Goal: Task Accomplishment & Management: Use online tool/utility

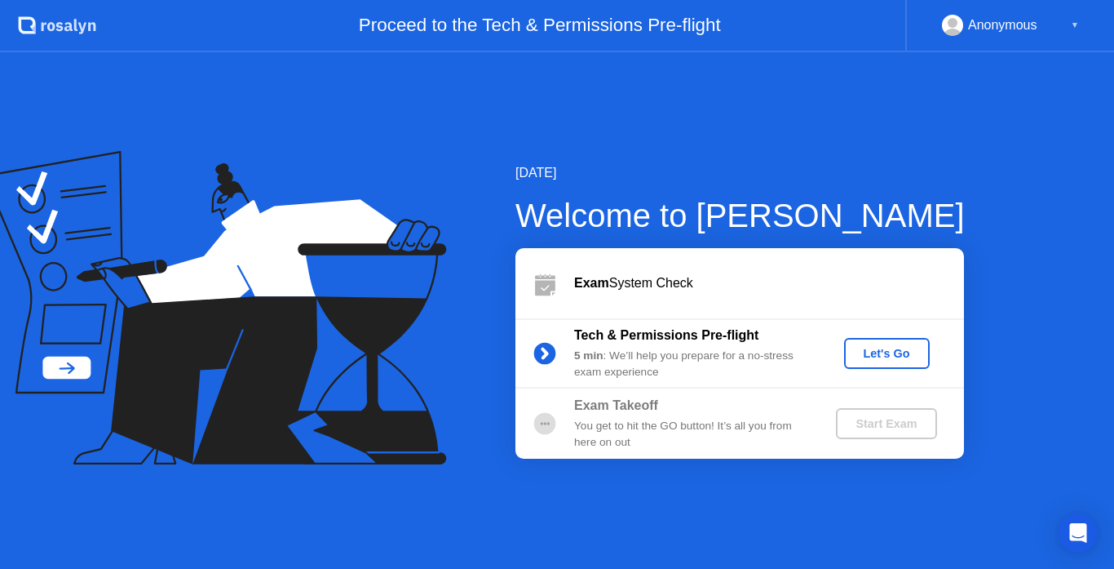
click at [876, 347] on div "Let's Go" at bounding box center [887, 353] width 73 height 13
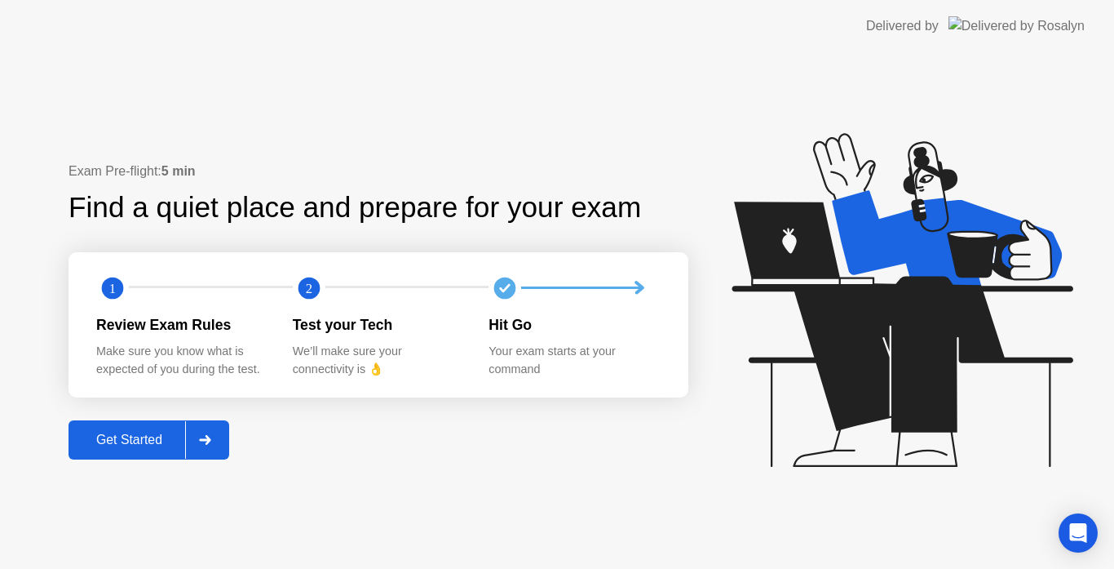
click at [122, 438] on div "Get Started" at bounding box center [129, 439] width 112 height 15
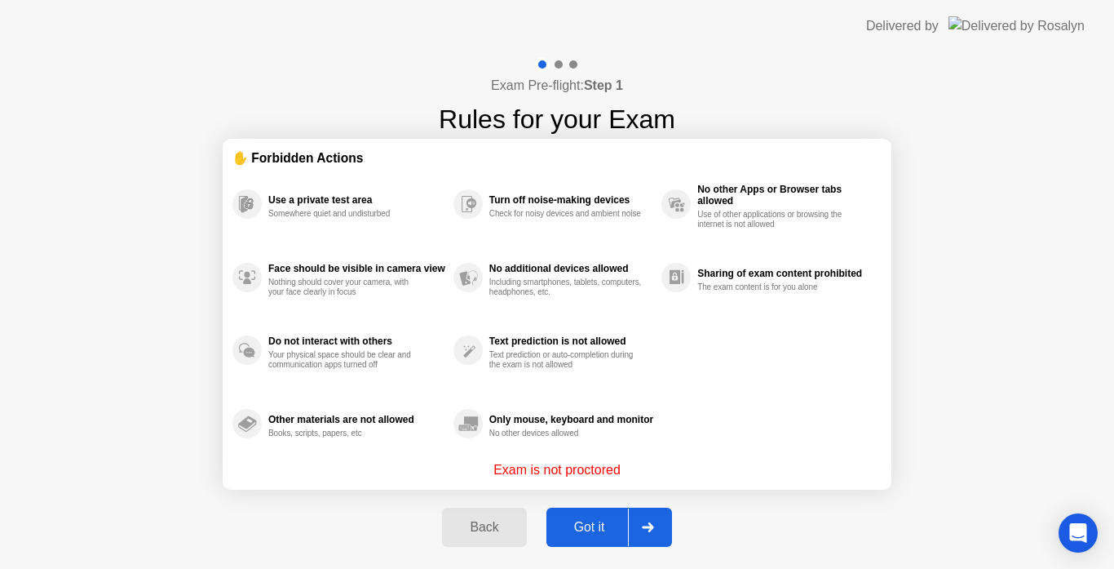
click at [591, 527] on div "Got it" at bounding box center [589, 527] width 77 height 15
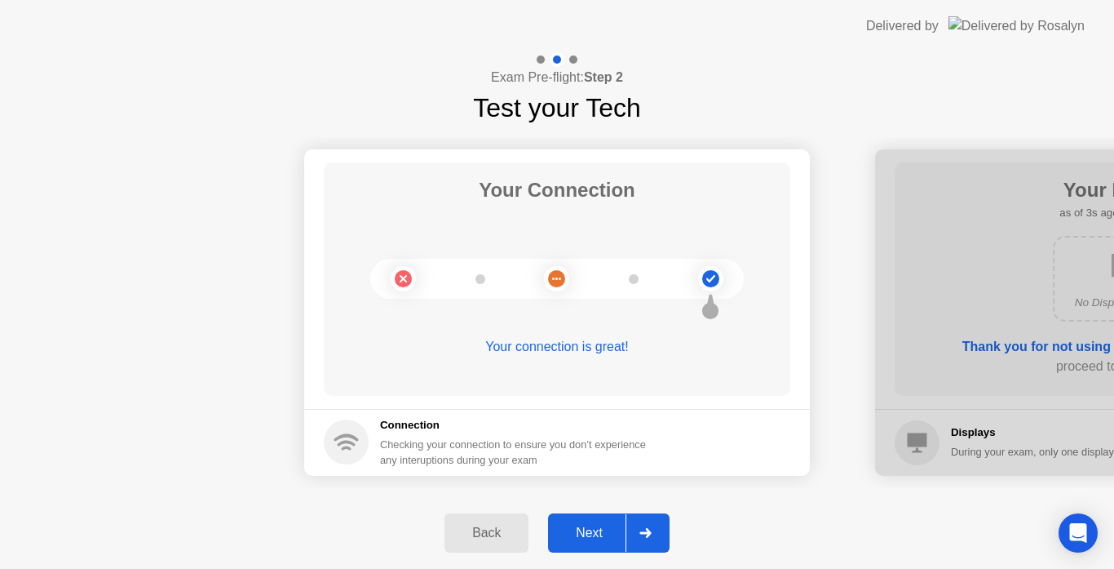
click at [591, 527] on div "Next" at bounding box center [589, 532] width 73 height 15
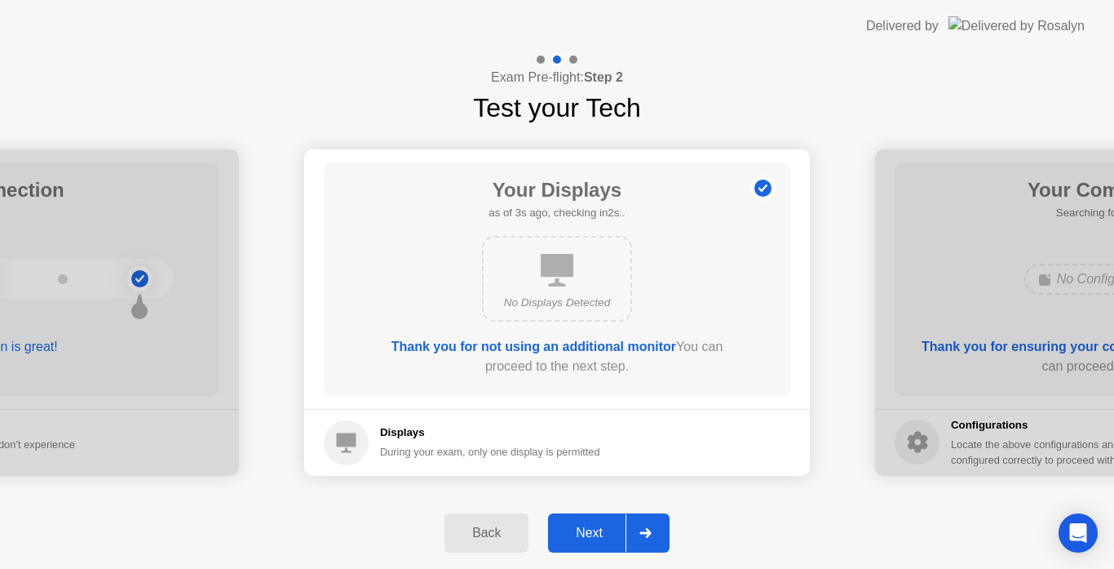
click at [591, 527] on div "Next" at bounding box center [589, 532] width 73 height 15
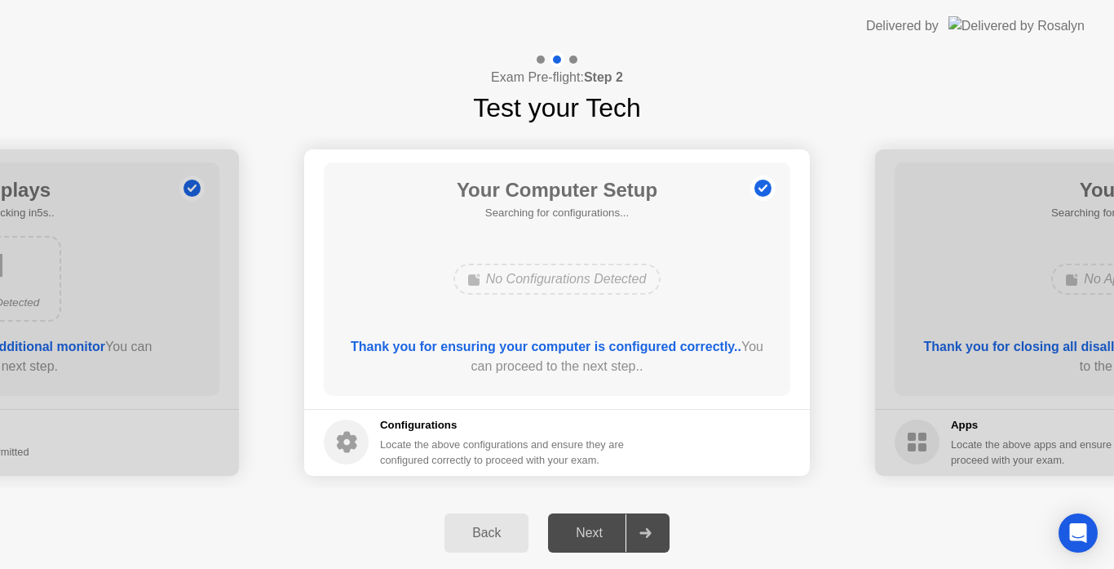
click at [591, 527] on div "Next" at bounding box center [589, 532] width 73 height 15
click at [591, 316] on div "Your Computer Setup Searching for configurations... No Configurations Detected …" at bounding box center [557, 278] width 467 height 233
click at [579, 529] on div "Next" at bounding box center [589, 532] width 73 height 15
click at [566, 539] on div "Next" at bounding box center [589, 532] width 73 height 15
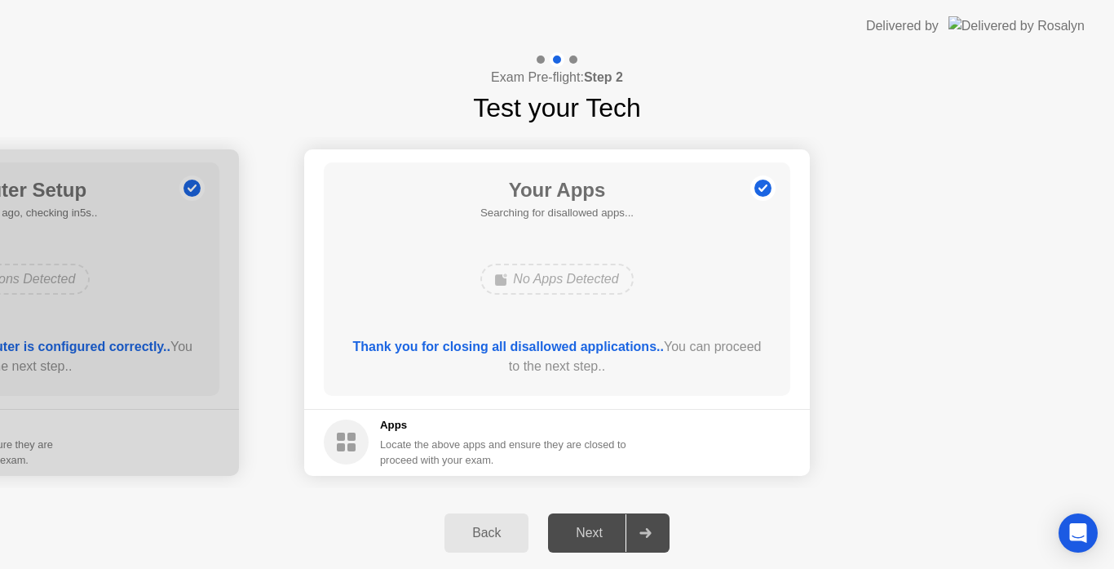
click at [518, 493] on div "Your Connection Your connection is great! Connection Checking your connection t…" at bounding box center [557, 312] width 1114 height 370
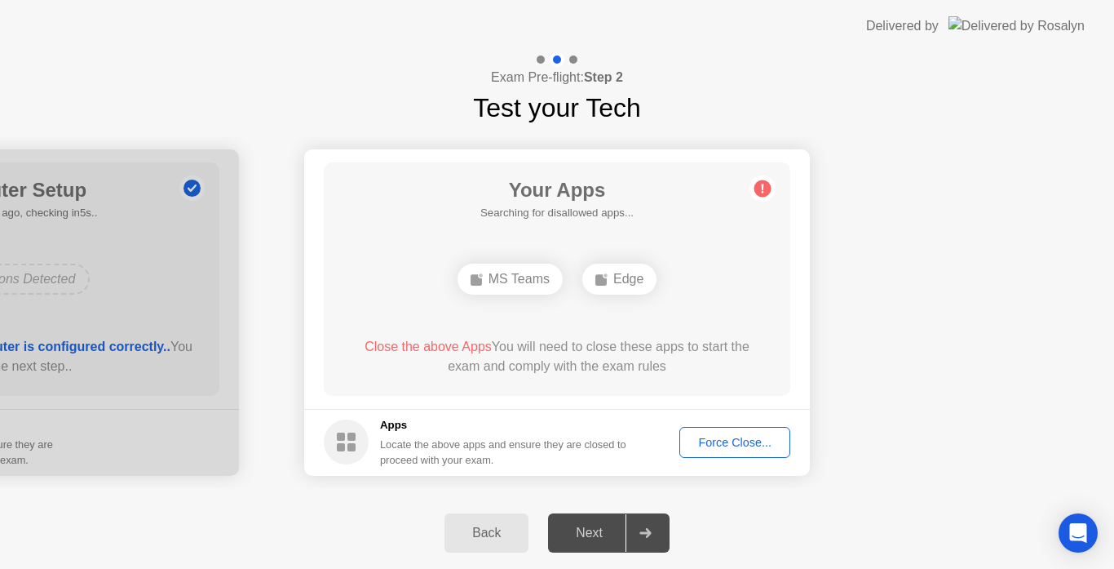
click at [710, 445] on div "Force Close..." at bounding box center [735, 442] width 100 height 13
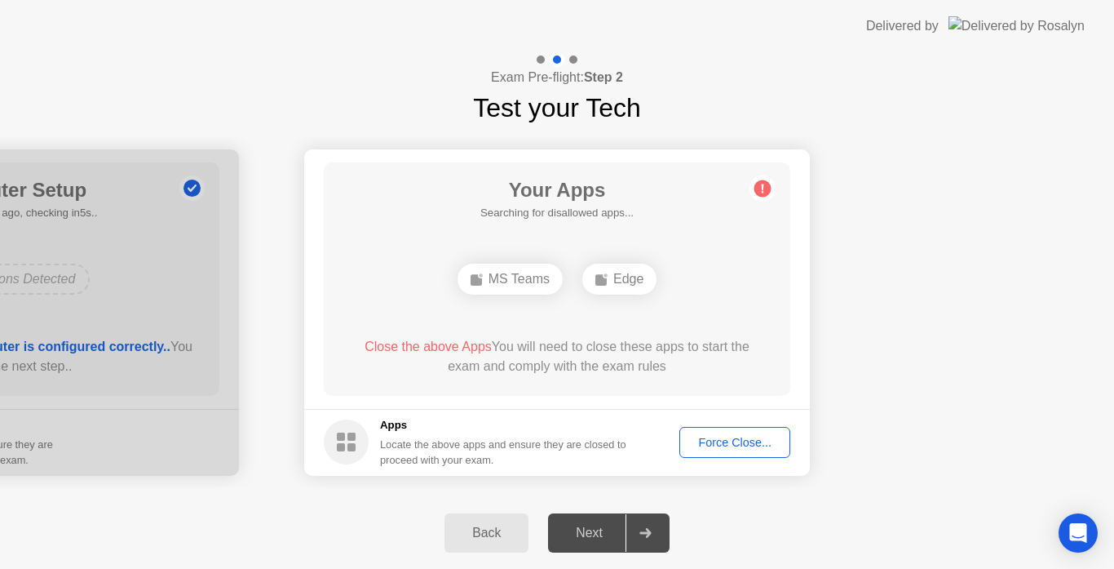
click at [511, 529] on div "Back" at bounding box center [486, 532] width 74 height 15
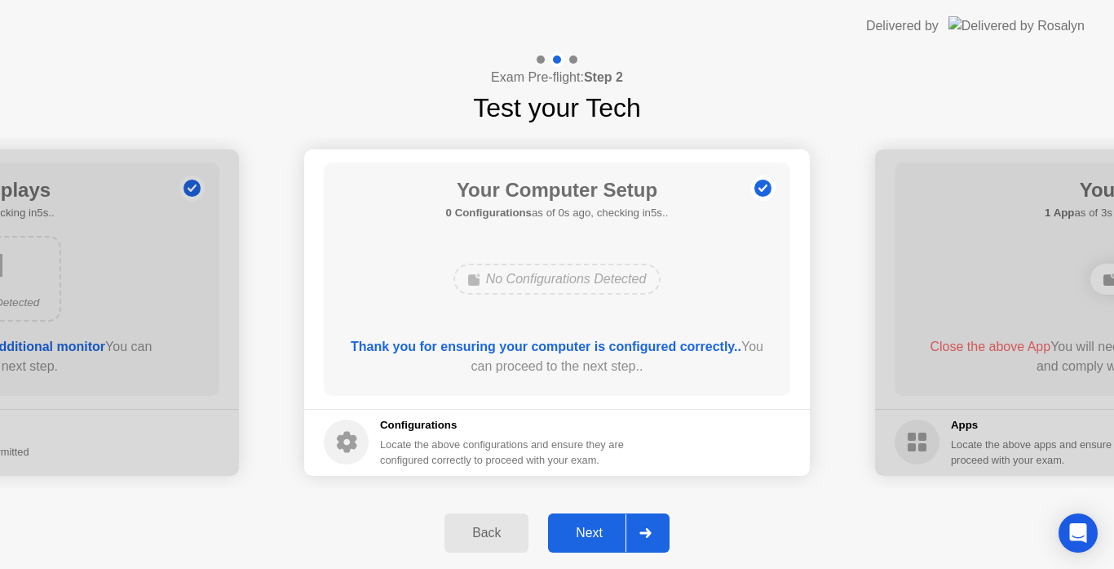
click at [589, 536] on div "Next" at bounding box center [589, 532] width 73 height 15
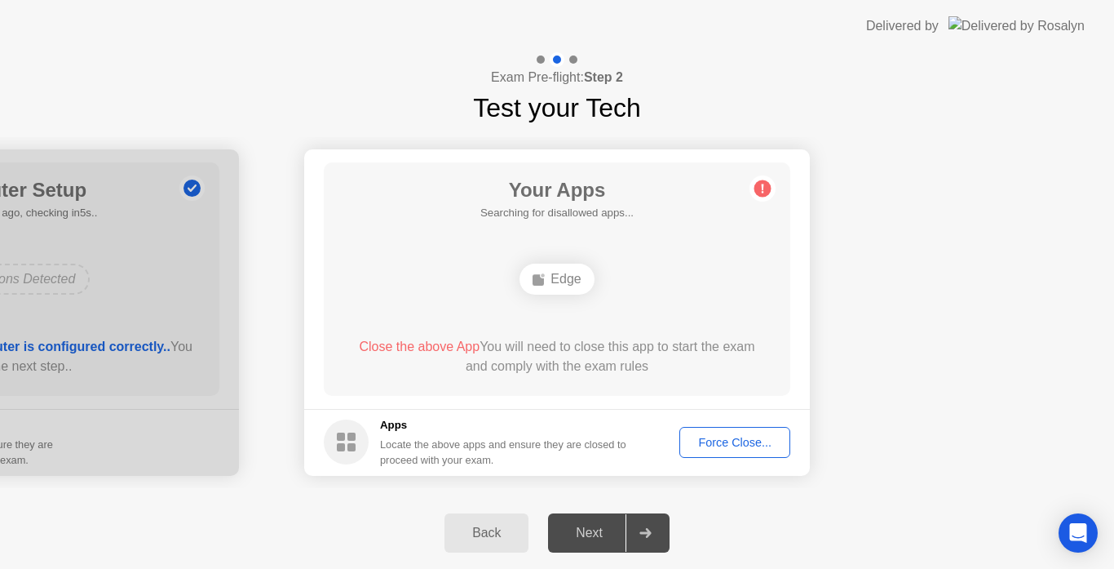
click at [713, 440] on div "Force Close..." at bounding box center [735, 442] width 100 height 13
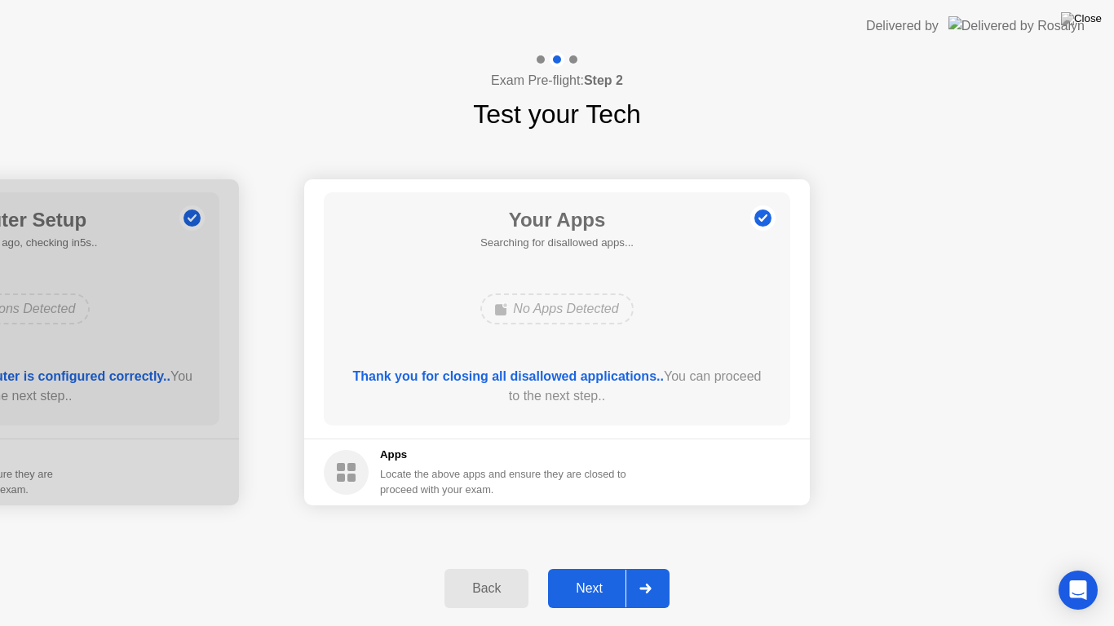
click at [589, 568] on div "Next" at bounding box center [589, 589] width 73 height 15
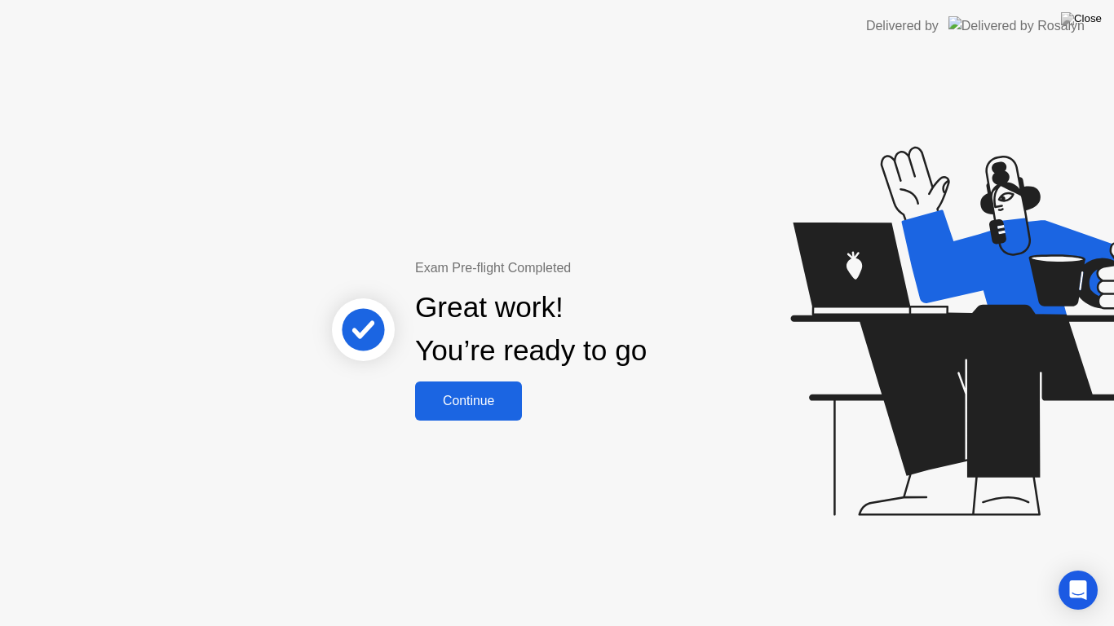
click at [472, 409] on div "Continue" at bounding box center [468, 401] width 97 height 15
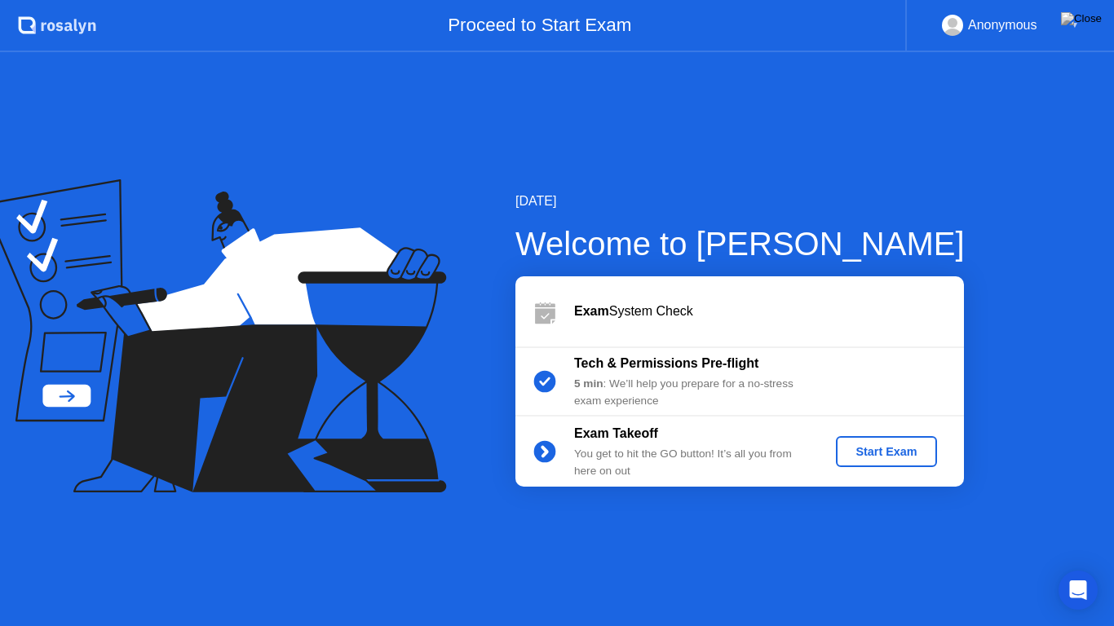
click at [860, 462] on button "Start Exam" at bounding box center [886, 451] width 100 height 31
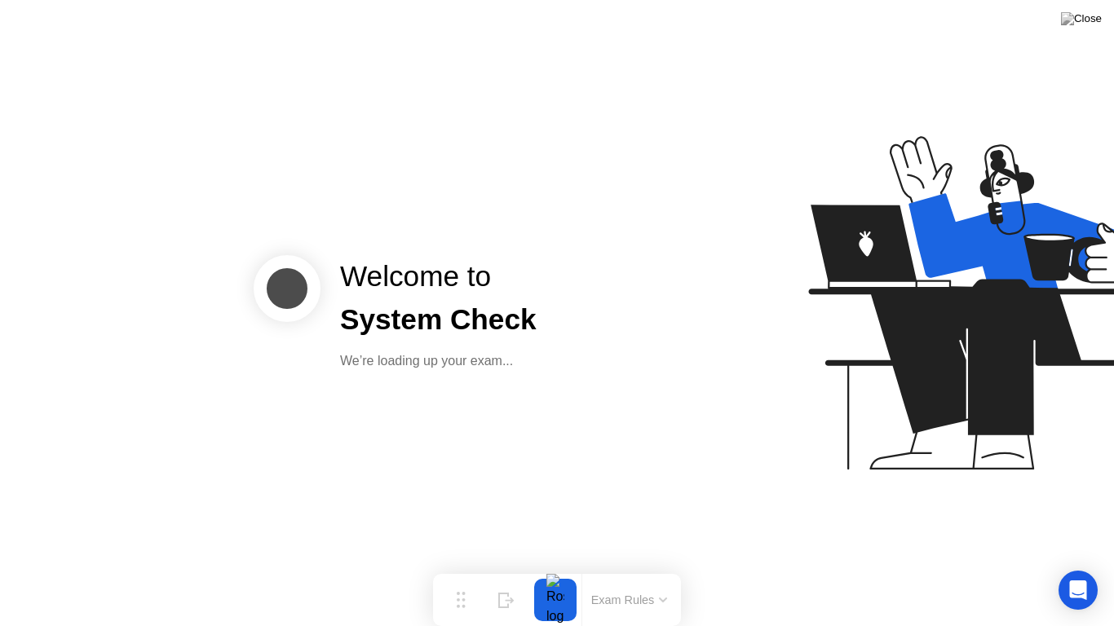
click at [431, 460] on div "Welcome to System Check We’re loading up your exam..." at bounding box center [557, 313] width 1114 height 626
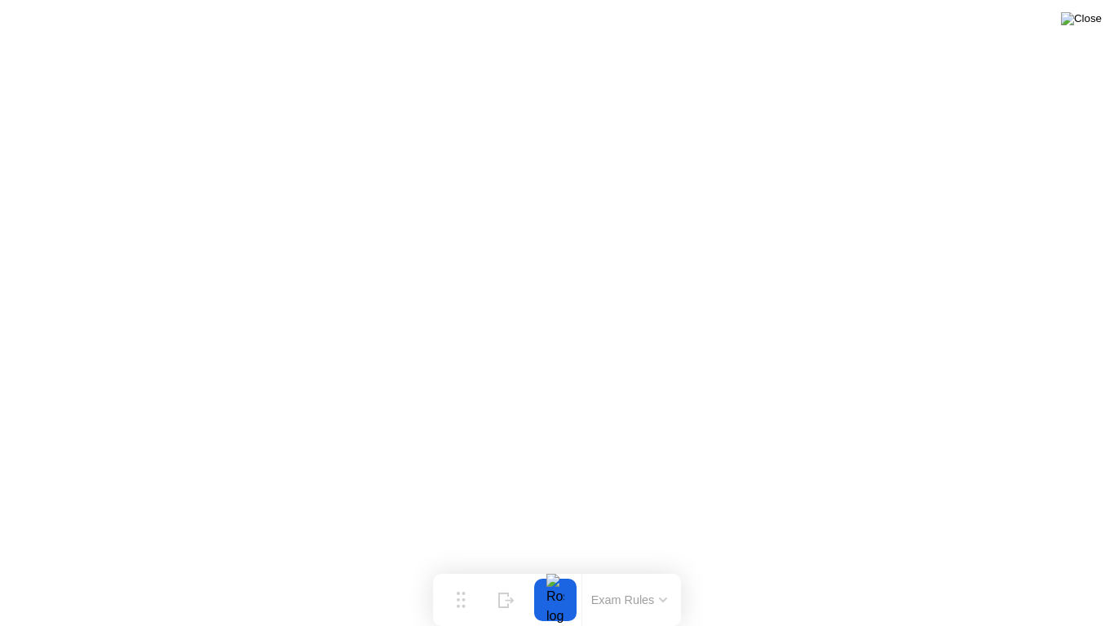
click at [1094, 17] on img at bounding box center [1081, 18] width 41 height 13
